Goal: Information Seeking & Learning: Understand process/instructions

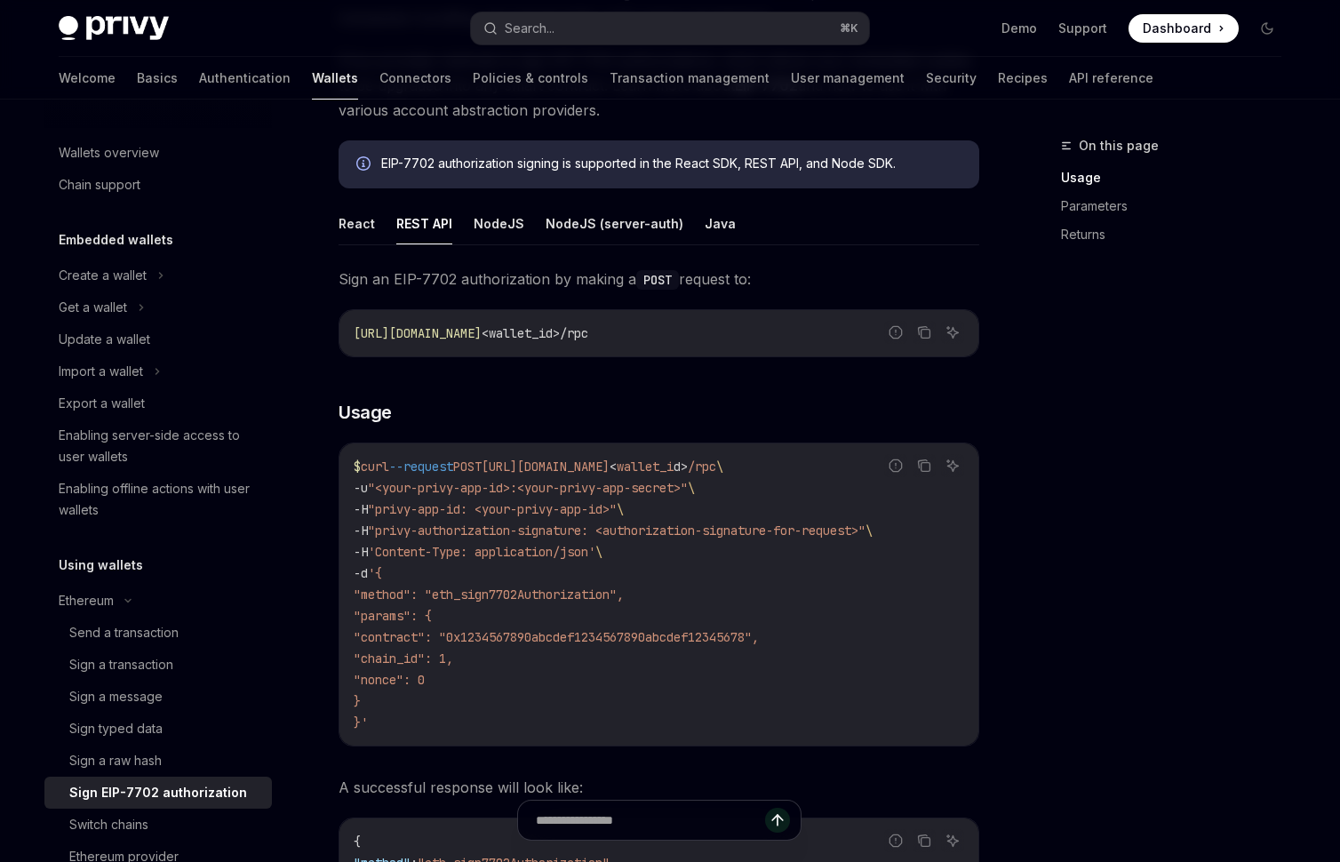
scroll to position [312, 0]
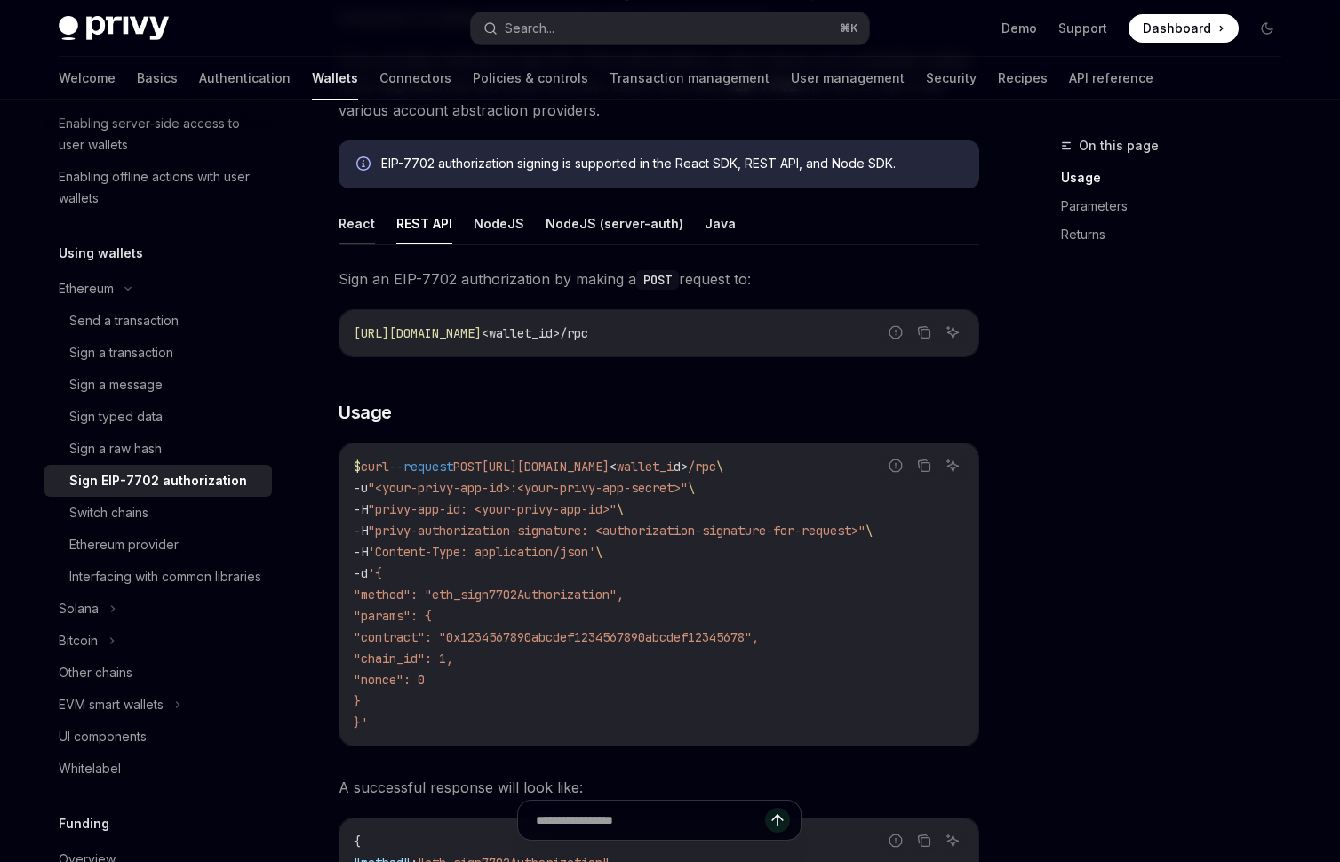
click at [352, 219] on button "React" at bounding box center [357, 224] width 36 height 42
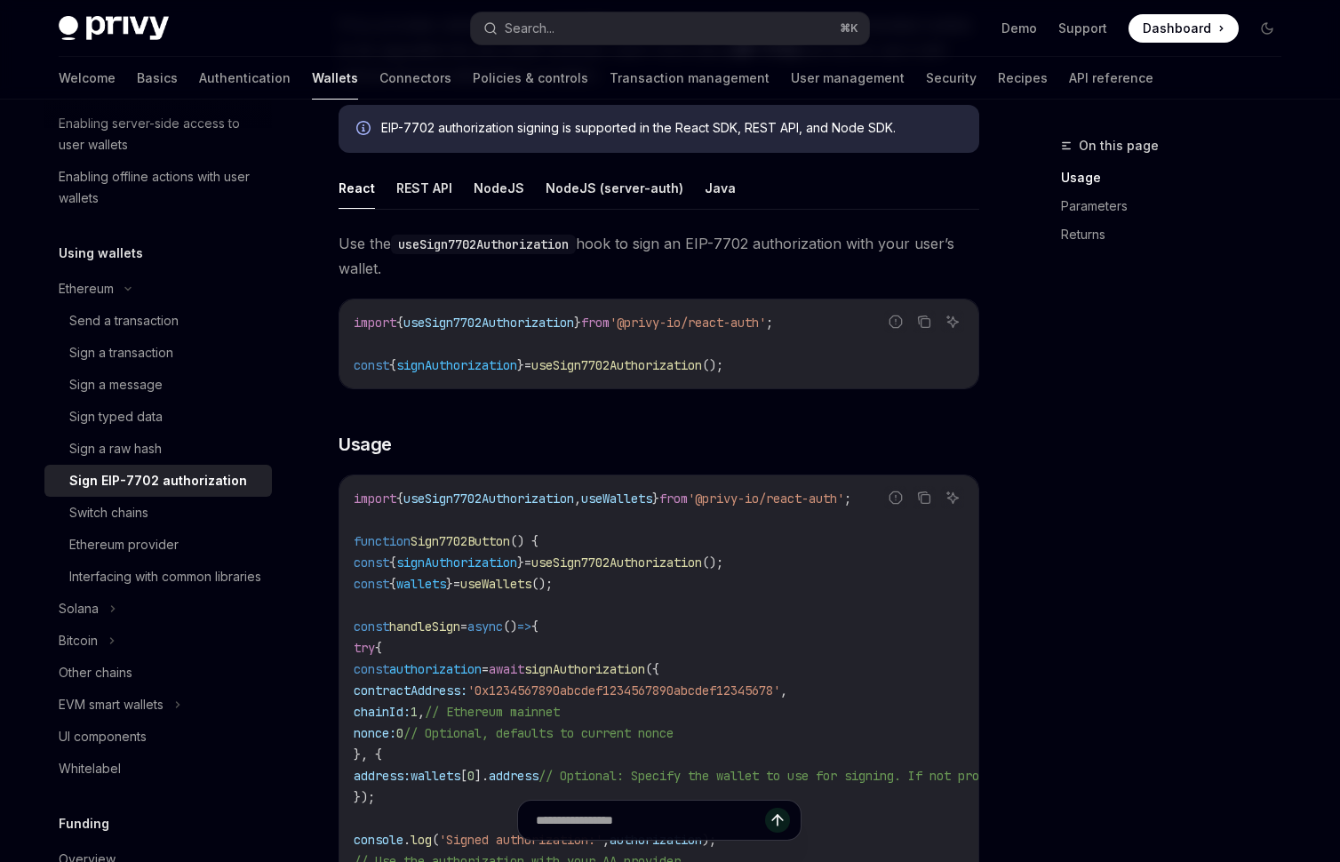
scroll to position [321, 0]
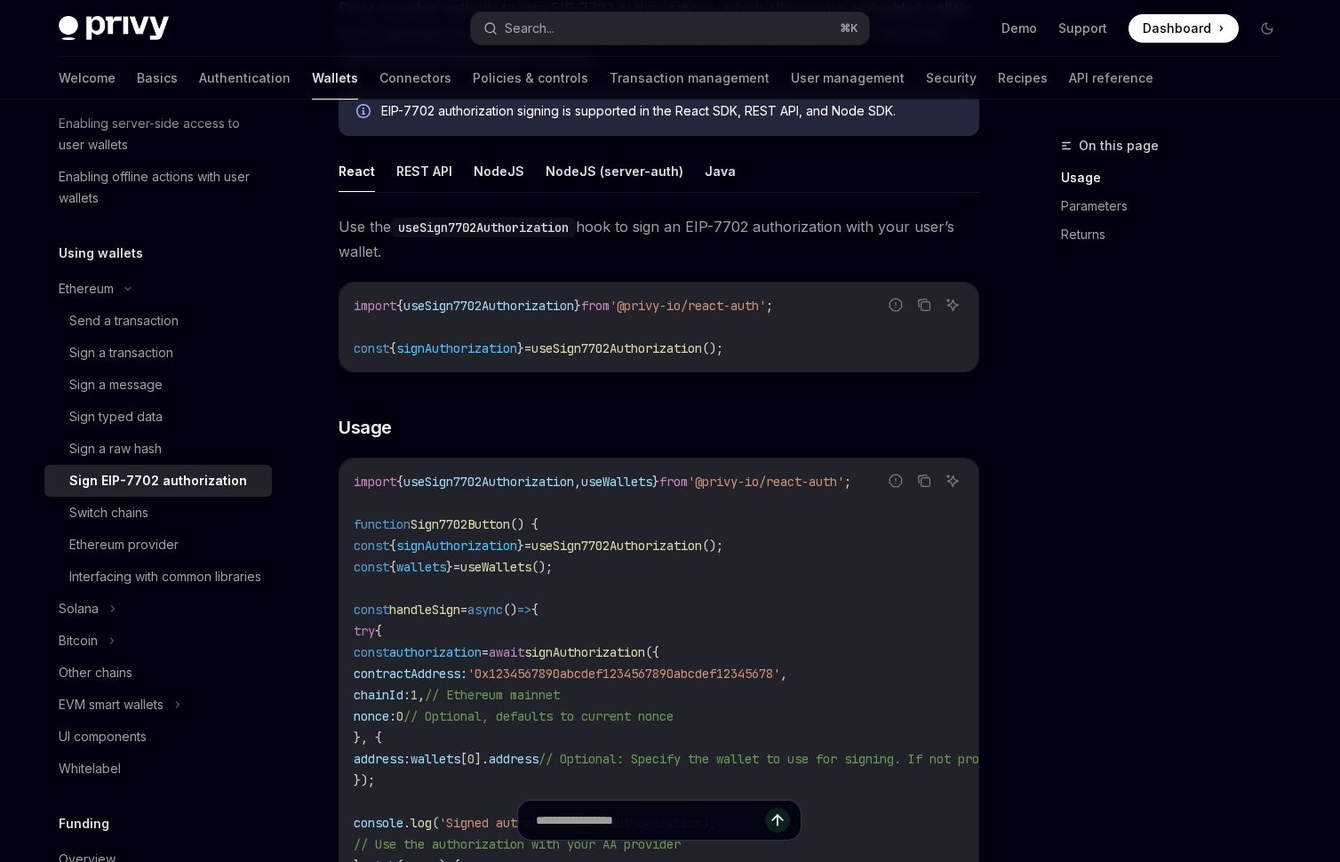
click at [645, 654] on span "signAuthorization" at bounding box center [584, 652] width 121 height 16
copy span "signAuthorization"
click at [641, 708] on span "// Optional, defaults to current nonce" at bounding box center [538, 716] width 270 height 16
drag, startPoint x: 559, startPoint y: 717, endPoint x: 824, endPoint y: 717, distance: 264.8
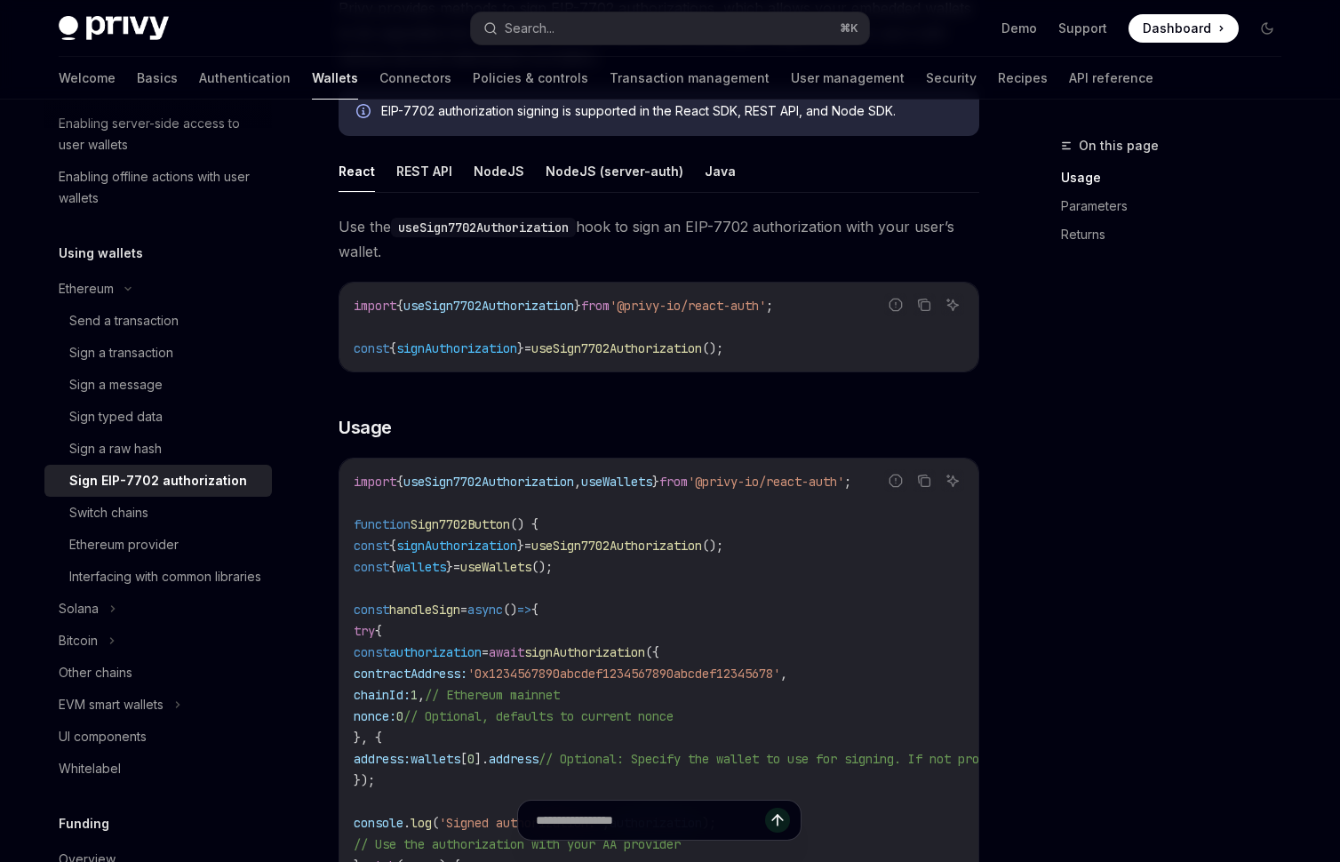
click at [824, 717] on code "import { useSign7702Authorization , useWallets } from '@privy-io/react-auth' ; …" at bounding box center [819, 780] width 931 height 618
click at [577, 724] on code "import { useSign7702Authorization , useWallets } from '@privy-io/react-auth' ; …" at bounding box center [819, 780] width 931 height 618
click at [577, 718] on span "// Optional, defaults to current nonce" at bounding box center [538, 716] width 270 height 16
drag, startPoint x: 836, startPoint y: 717, endPoint x: 457, endPoint y: 712, distance: 379.4
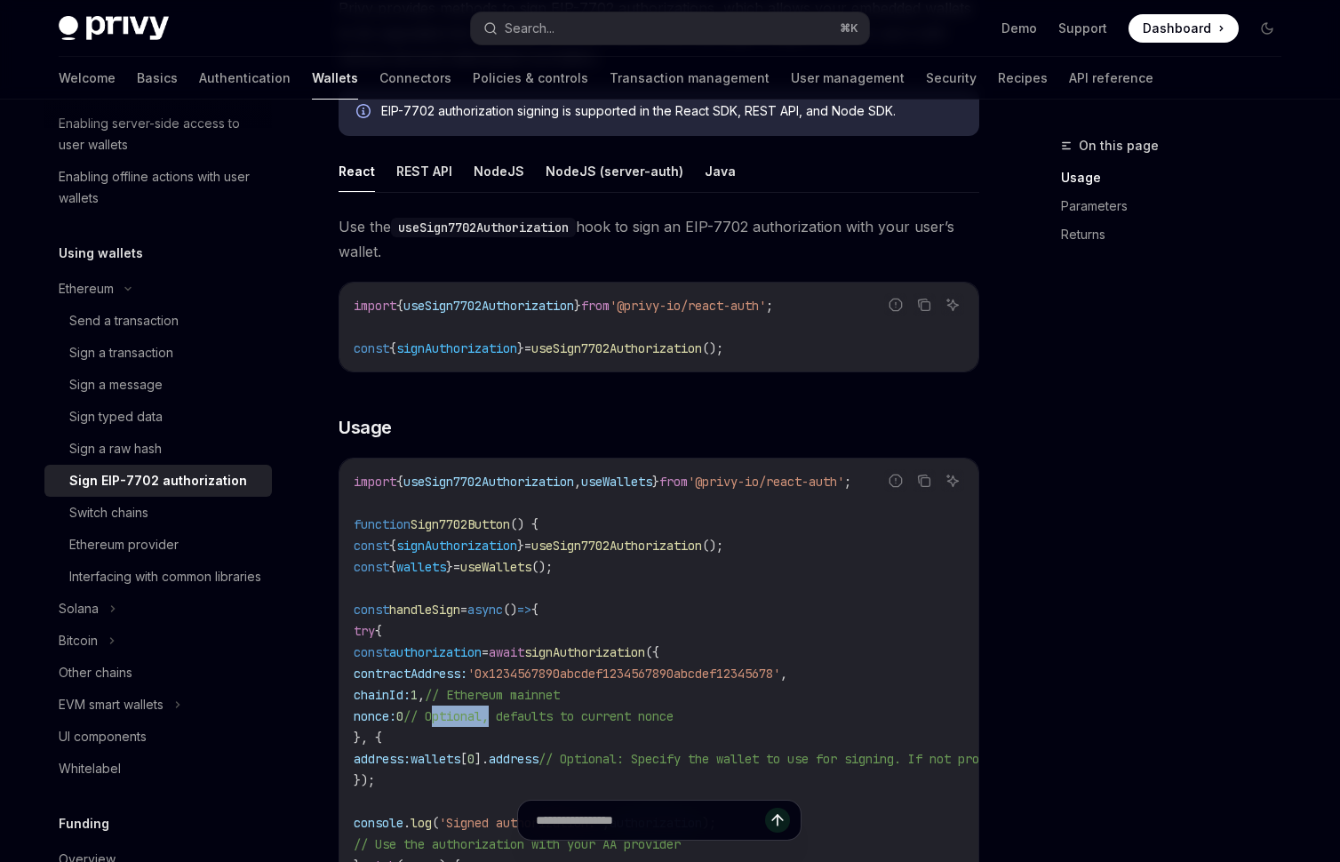
click at [457, 712] on code "import { useSign7702Authorization , useWallets } from '@privy-io/react-auth' ; …" at bounding box center [819, 780] width 931 height 618
click at [727, 727] on code "import { useSign7702Authorization , useWallets } from '@privy-io/react-auth' ; …" at bounding box center [819, 780] width 931 height 618
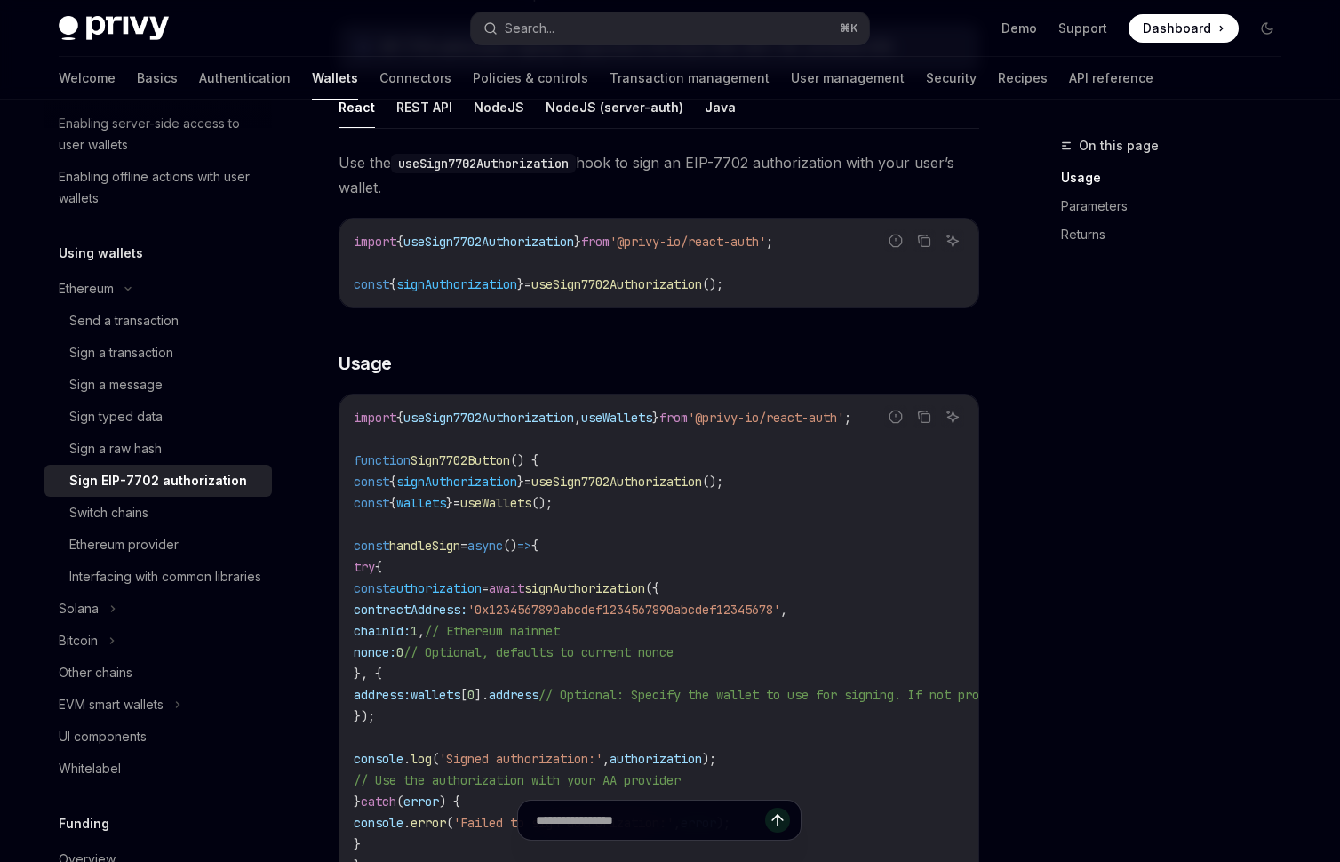
scroll to position [465, 0]
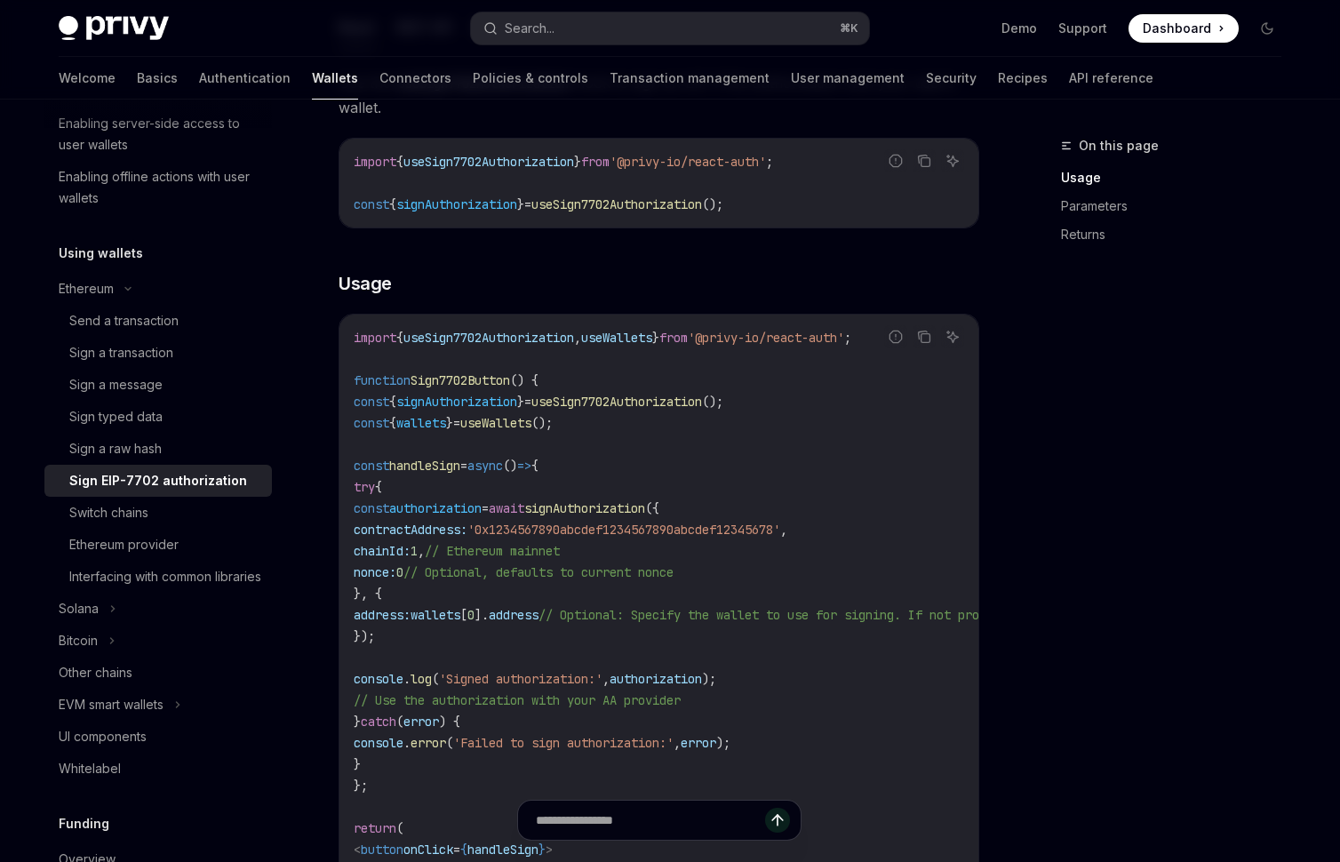
click at [645, 506] on span "signAuthorization" at bounding box center [584, 508] width 121 height 16
copy span "signAuthorization"
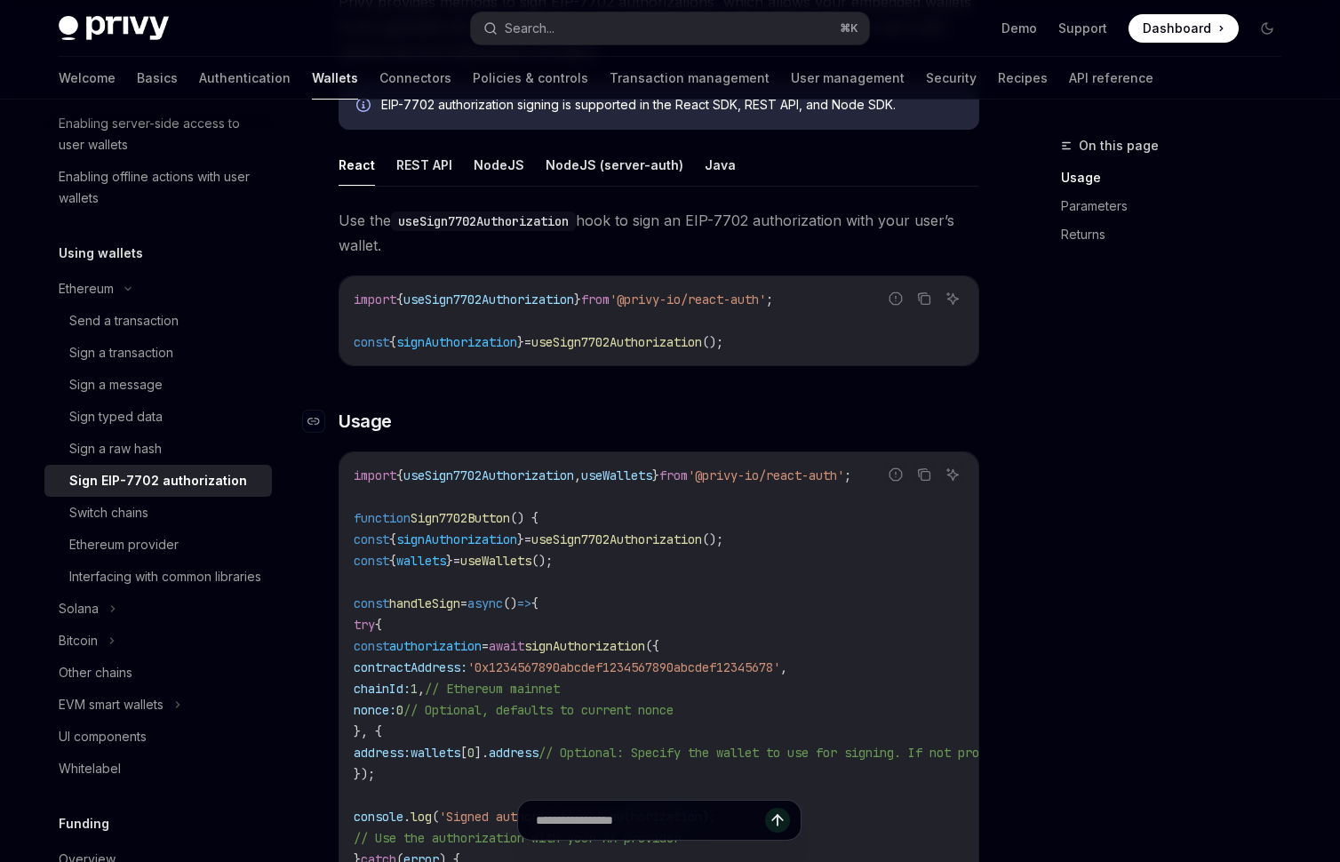
scroll to position [324, 0]
click at [425, 164] on button "REST API" at bounding box center [424, 168] width 56 height 42
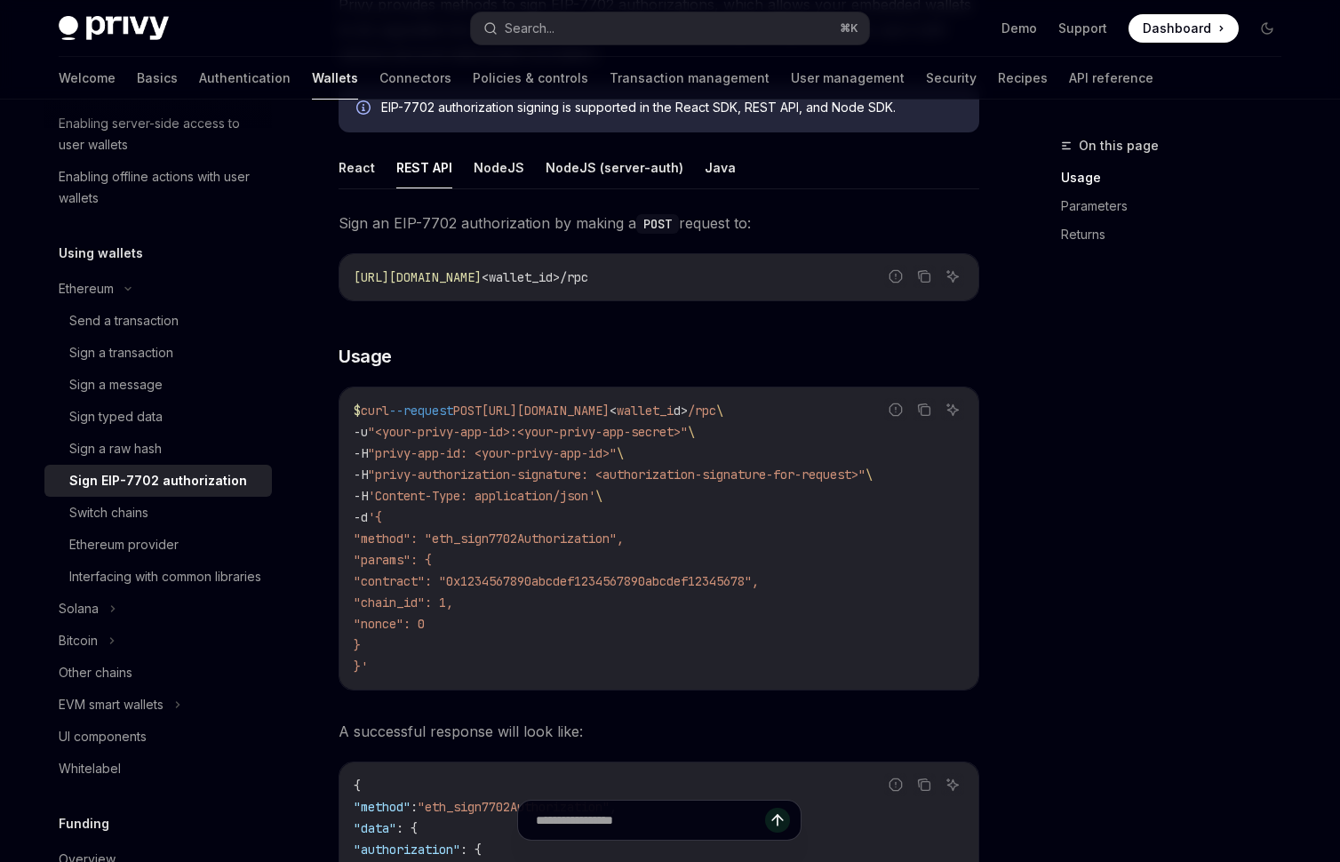
drag, startPoint x: 399, startPoint y: 578, endPoint x: 545, endPoint y: 631, distance: 155.2
click at [503, 633] on code "$ curl --request POST [URL][DOMAIN_NAME] < wallet_i d > /rpc \ -u "<your-privy-…" at bounding box center [659, 538] width 610 height 277
click at [618, 629] on code "$ curl --request POST [URL][DOMAIN_NAME] < wallet_i d > /rpc \ -u "<your-privy-…" at bounding box center [659, 538] width 610 height 277
click at [354, 162] on button "React" at bounding box center [357, 168] width 36 height 42
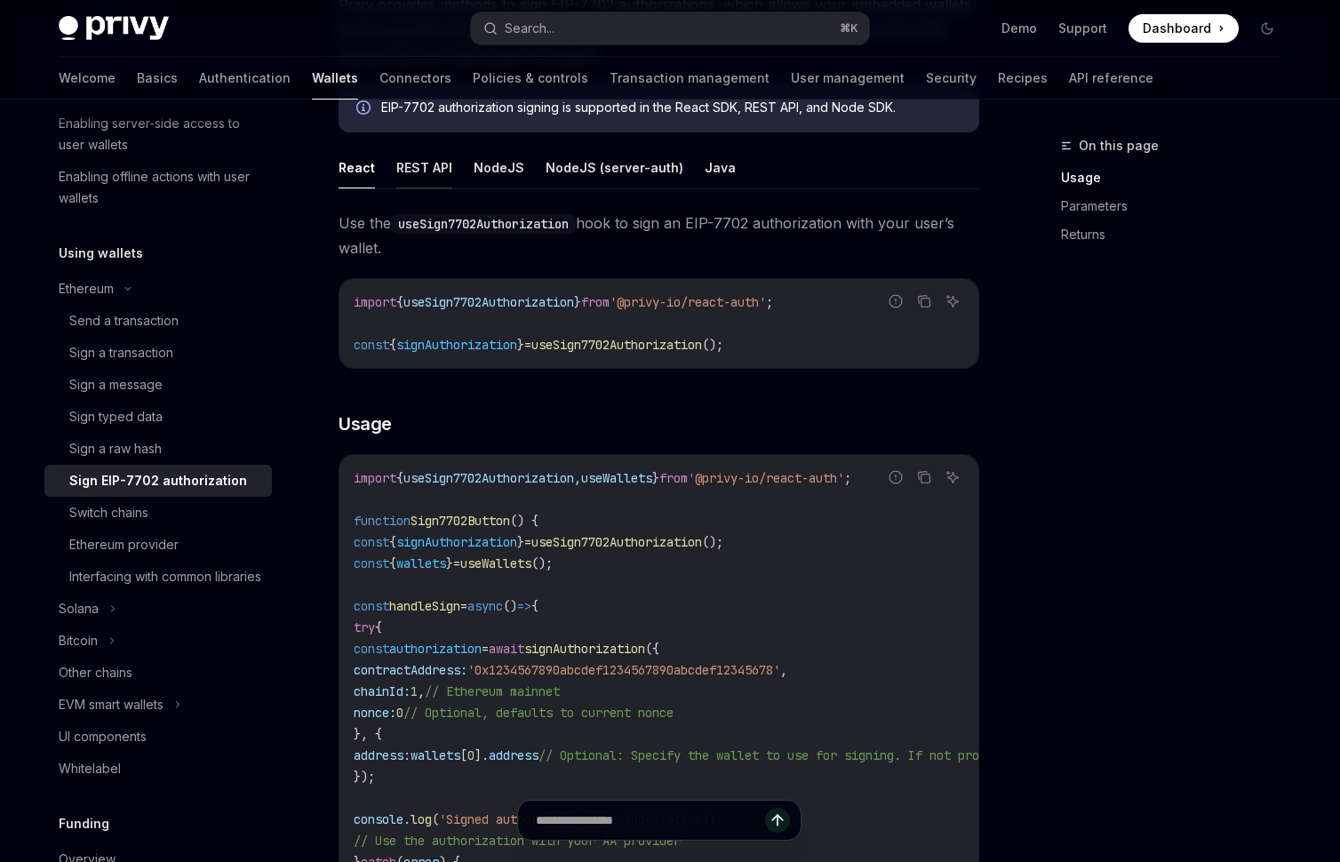
click at [425, 170] on button "REST API" at bounding box center [424, 168] width 56 height 42
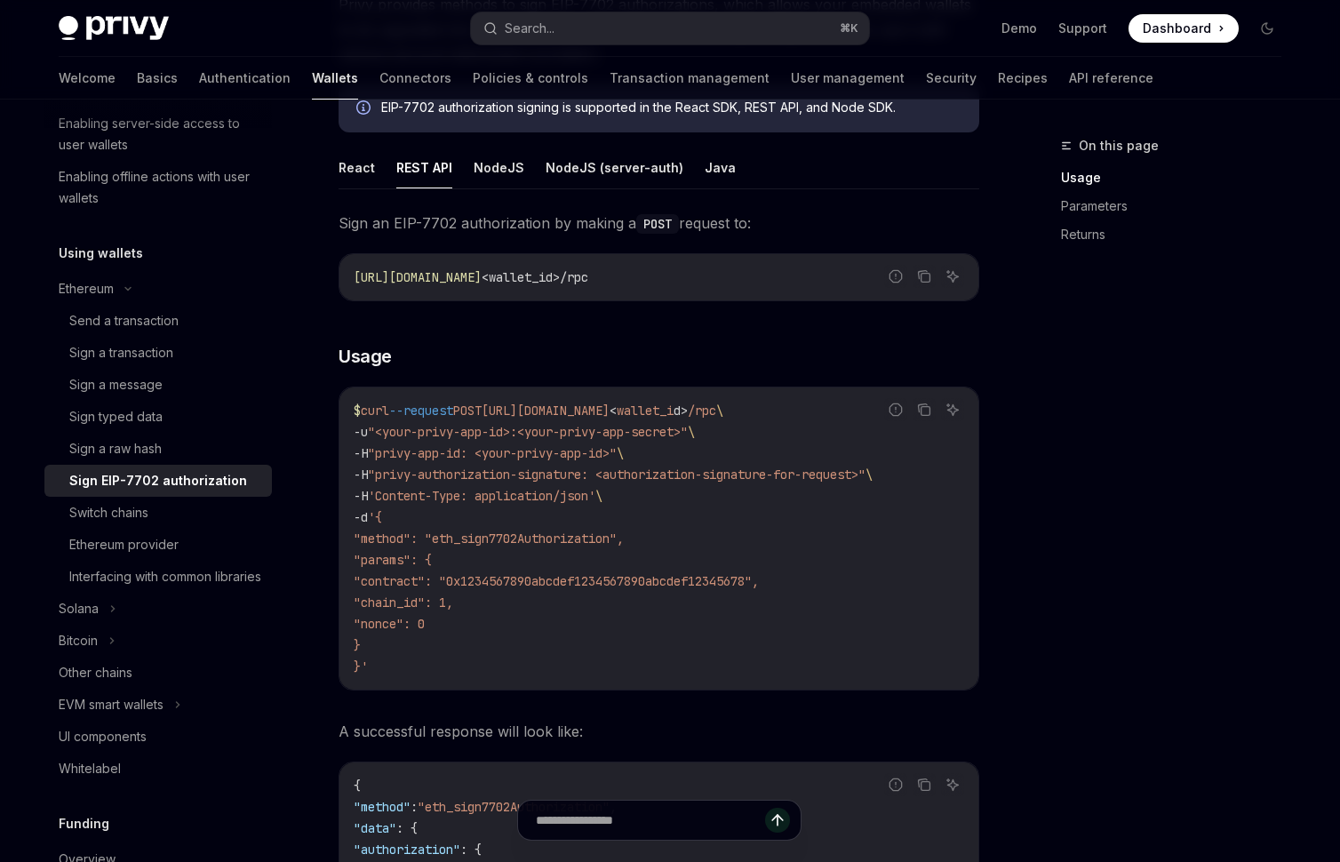
drag, startPoint x: 512, startPoint y: 583, endPoint x: 825, endPoint y: 584, distance: 313.7
click at [759, 584] on span ""contract": "0x1234567890abcdef1234567890abcdef12345678"," at bounding box center [556, 581] width 405 height 16
click at [441, 608] on span ""chain_id": 1," at bounding box center [404, 602] width 100 height 16
drag, startPoint x: 527, startPoint y: 608, endPoint x: 383, endPoint y: 600, distance: 144.2
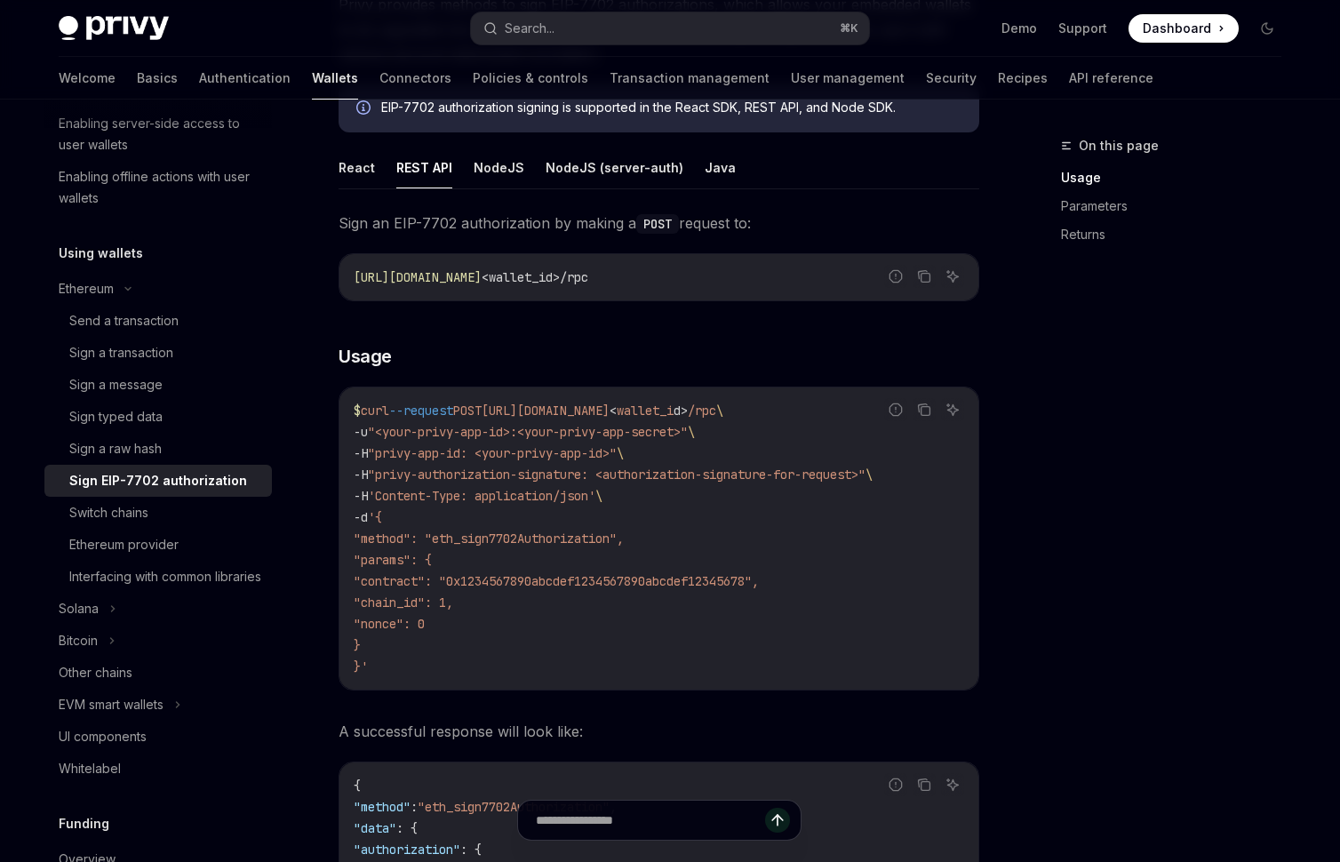
click at [385, 601] on code "$ curl --request POST [URL][DOMAIN_NAME] < wallet_i d > /rpc \ -u "<your-privy-…" at bounding box center [659, 538] width 610 height 277
click at [574, 637] on code "$ curl --request POST [URL][DOMAIN_NAME] < wallet_i d > /rpc \ -u "<your-privy-…" at bounding box center [659, 538] width 610 height 277
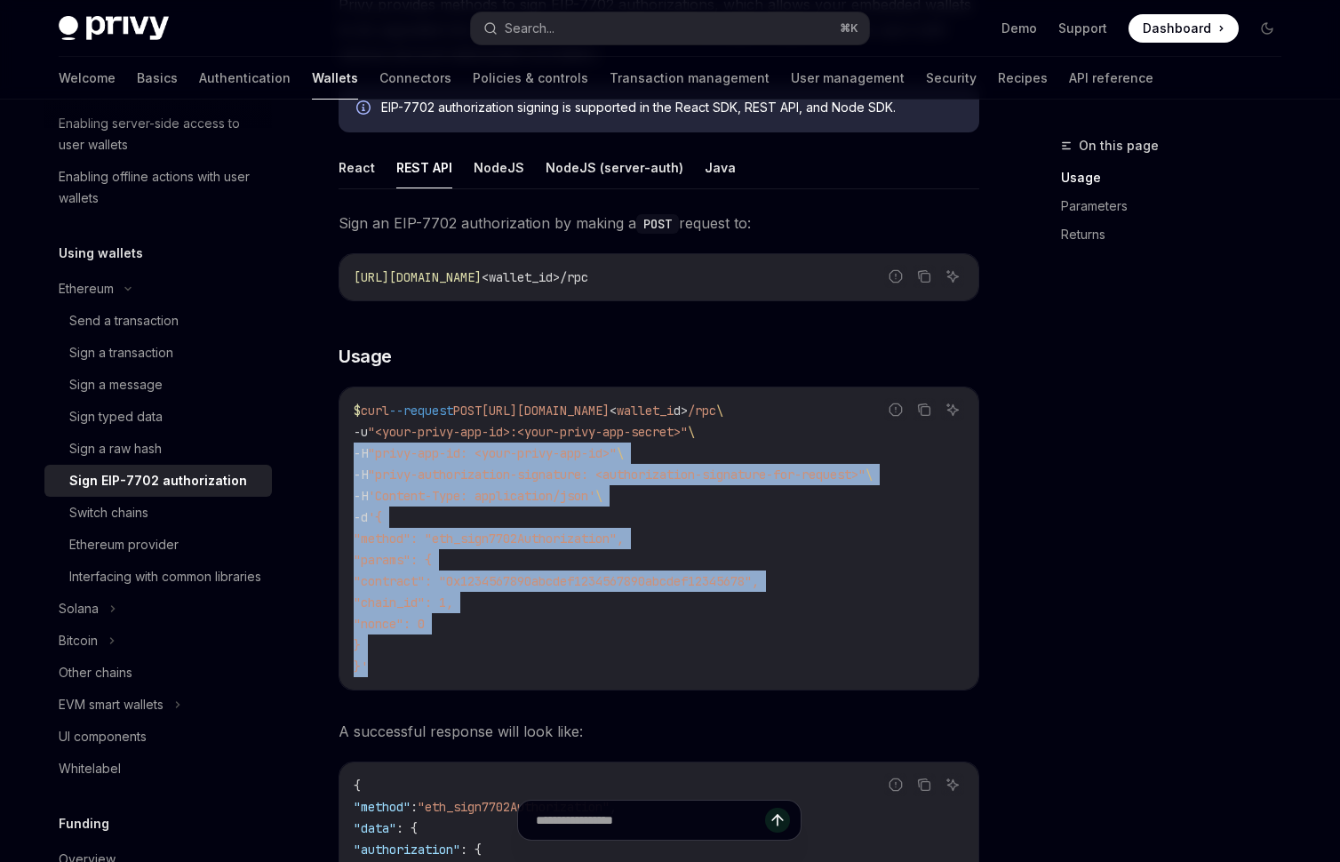
drag, startPoint x: 341, startPoint y: 458, endPoint x: 517, endPoint y: 677, distance: 281.3
click at [487, 674] on div "$ curl --request POST [URL][DOMAIN_NAME] < wallet_i d > /rpc \ -u "<your-privy-…" at bounding box center [658, 538] width 639 height 302
click at [646, 658] on code "$ curl --request POST [URL][DOMAIN_NAME] < wallet_i d > /rpc \ -u "<your-privy-…" at bounding box center [659, 538] width 610 height 277
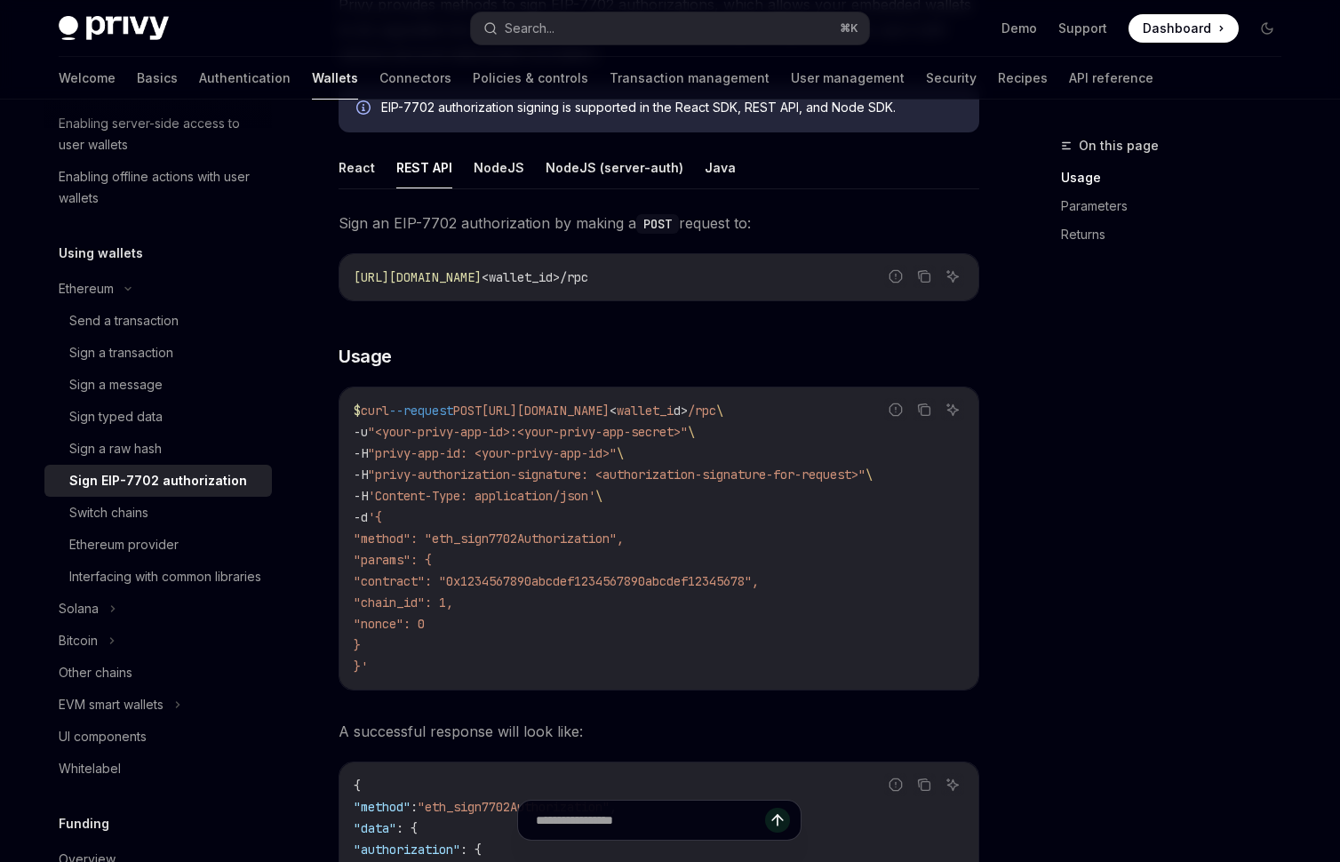
drag, startPoint x: 401, startPoint y: 601, endPoint x: 562, endPoint y: 603, distance: 160.9
click at [562, 603] on code "$ curl --request POST [URL][DOMAIN_NAME] < wallet_i d > /rpc \ -u "<your-privy-…" at bounding box center [659, 538] width 610 height 277
click at [552, 632] on code "$ curl --request POST [URL][DOMAIN_NAME] < wallet_i d > /rpc \ -u "<your-privy-…" at bounding box center [659, 538] width 610 height 277
drag, startPoint x: 550, startPoint y: 618, endPoint x: 423, endPoint y: 602, distance: 128.2
click at [428, 604] on code "$ curl --request POST [URL][DOMAIN_NAME] < wallet_i d > /rpc \ -u "<your-privy-…" at bounding box center [659, 538] width 610 height 277
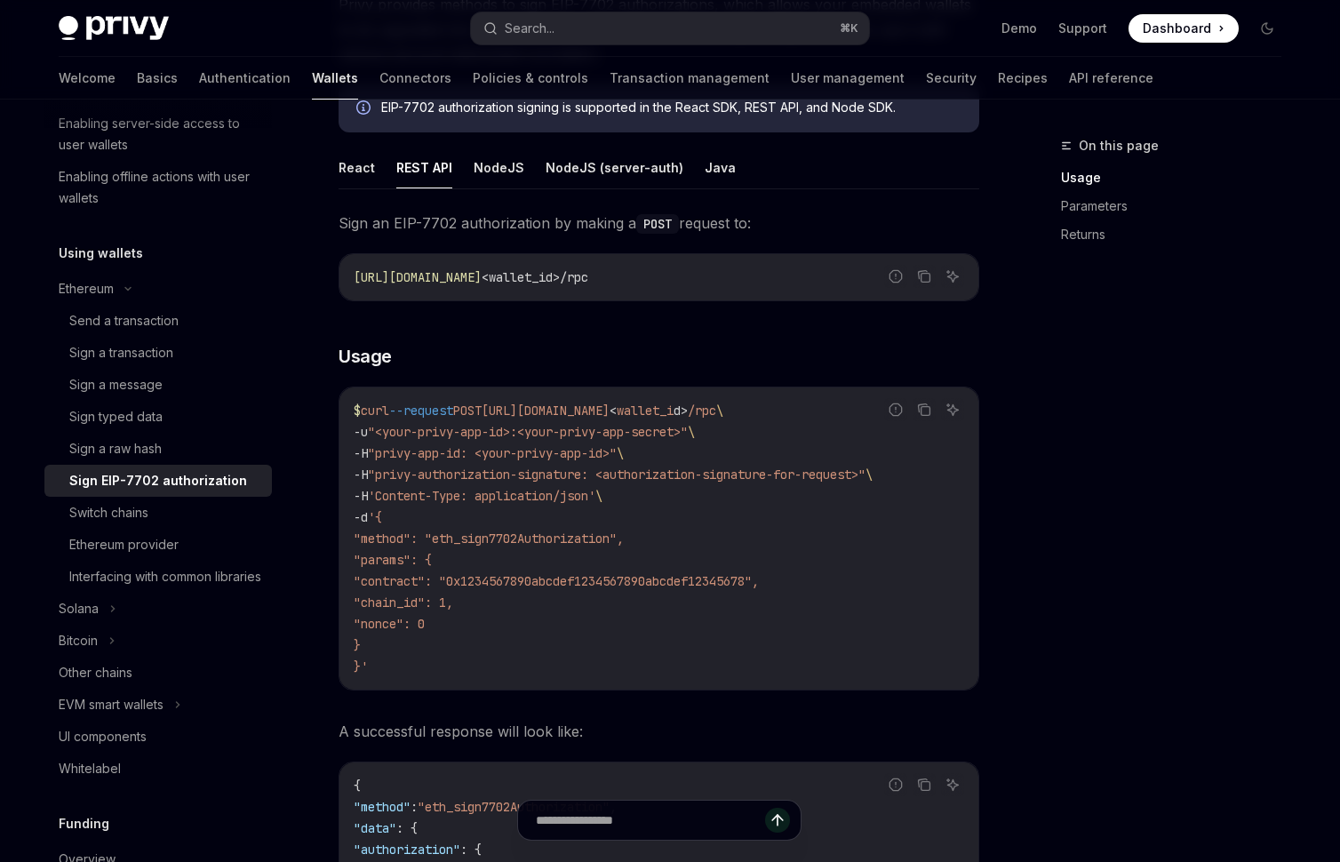
click at [572, 641] on code "$ curl --request POST [URL][DOMAIN_NAME] < wallet_i d > /rpc \ -u "<your-privy-…" at bounding box center [659, 538] width 610 height 277
drag, startPoint x: 403, startPoint y: 618, endPoint x: 529, endPoint y: 629, distance: 125.8
click at [508, 630] on code "$ curl --request POST [URL][DOMAIN_NAME] < wallet_i d > /rpc \ -u "<your-privy-…" at bounding box center [659, 538] width 610 height 277
click at [539, 628] on code "$ curl --request POST [URL][DOMAIN_NAME] < wallet_i d > /rpc \ -u "<your-privy-…" at bounding box center [659, 538] width 610 height 277
click at [357, 170] on button "React" at bounding box center [357, 168] width 36 height 42
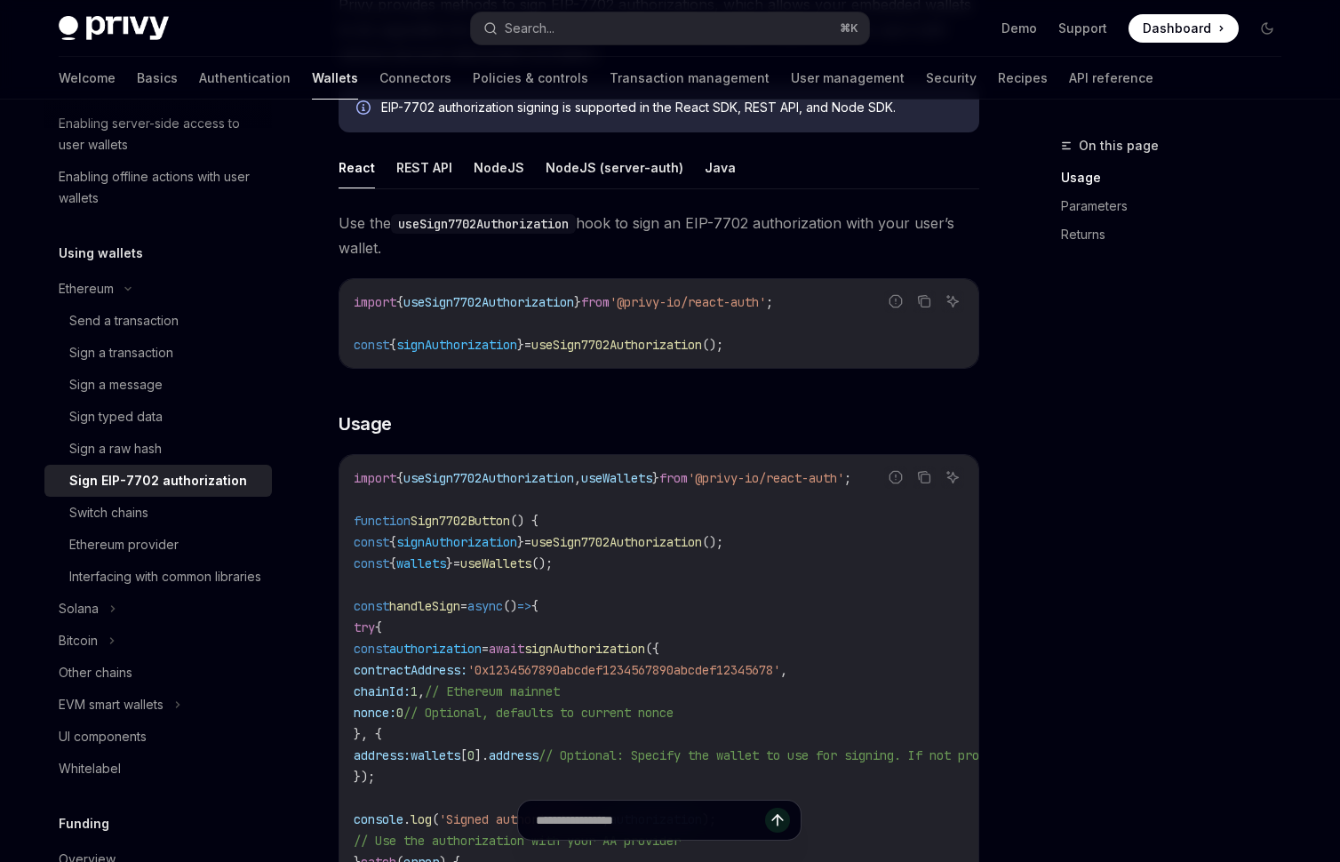
type textarea "*"
